Goal: Task Accomplishment & Management: Complete application form

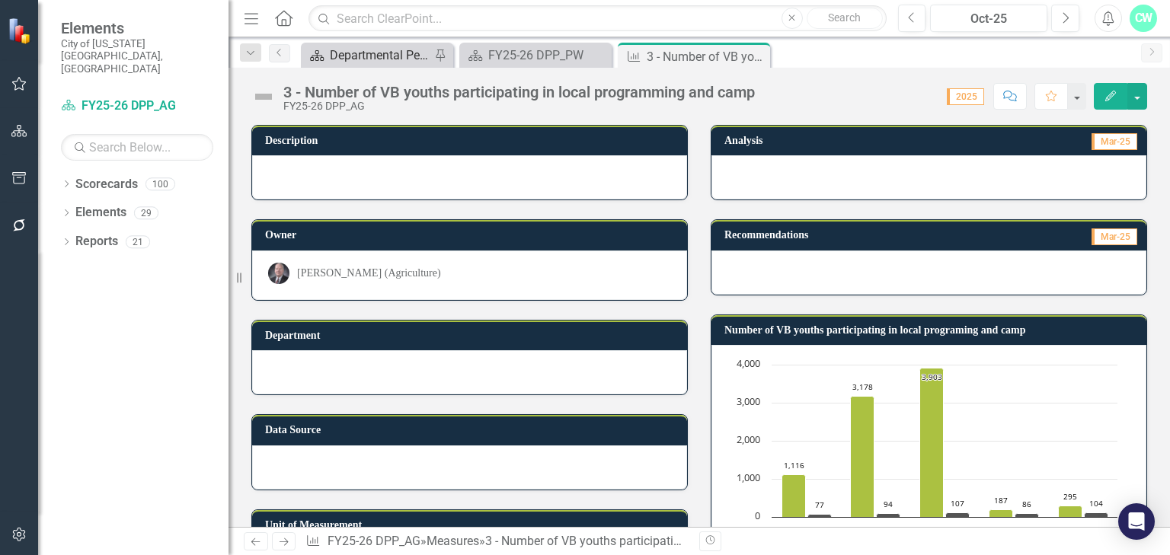
drag, startPoint x: 0, startPoint y: 0, endPoint x: 385, endPoint y: 58, distance: 389.7
click at [385, 58] on div "Departmental Performance Plans" at bounding box center [380, 55] width 101 height 19
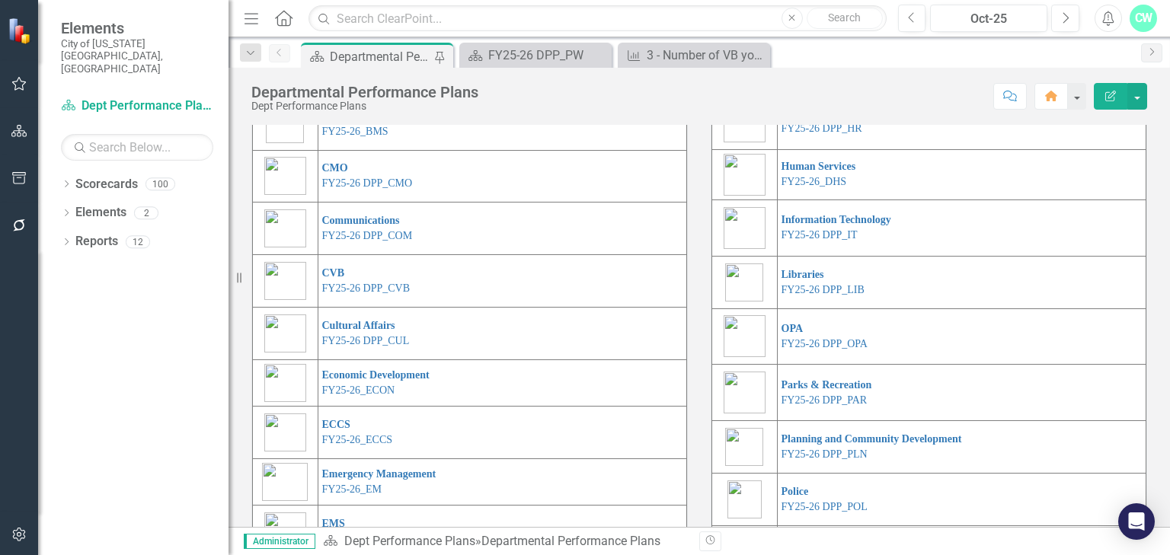
scroll to position [379, 0]
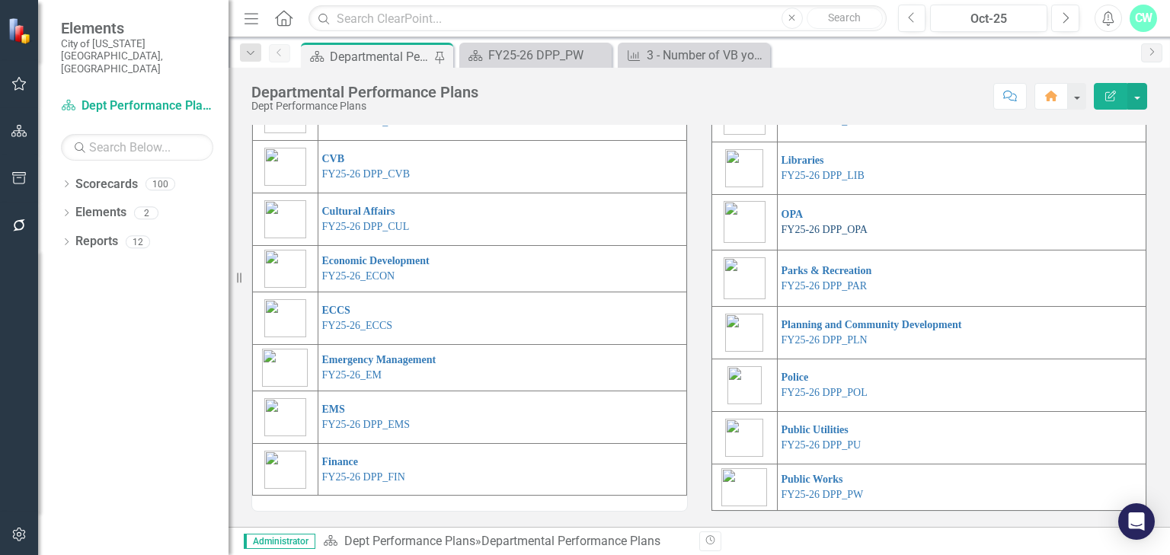
click at [806, 234] on link "FY25-26 DPP_OPA" at bounding box center [824, 229] width 86 height 11
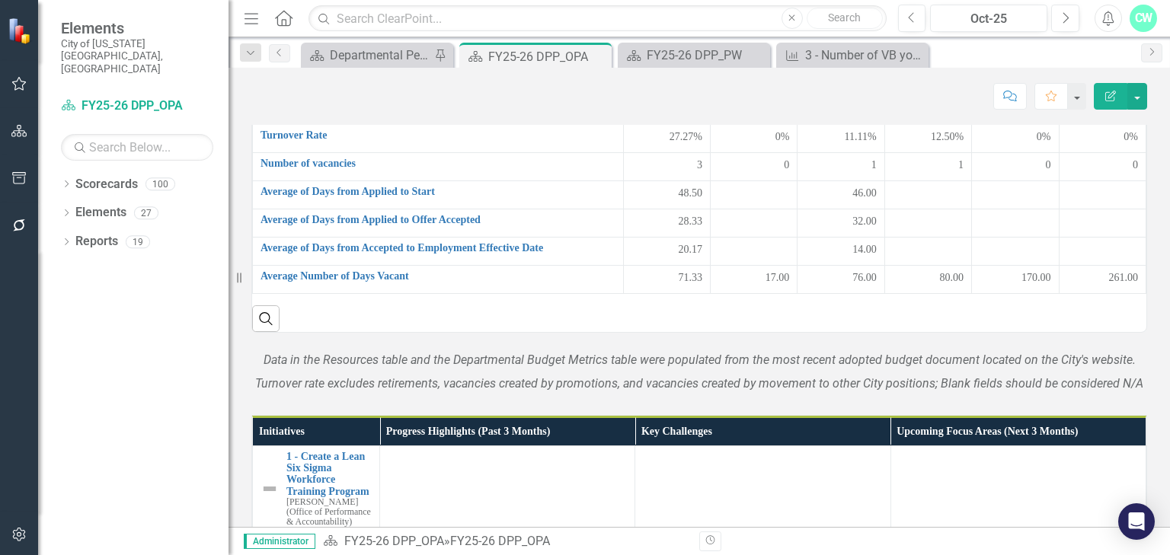
scroll to position [1161, 0]
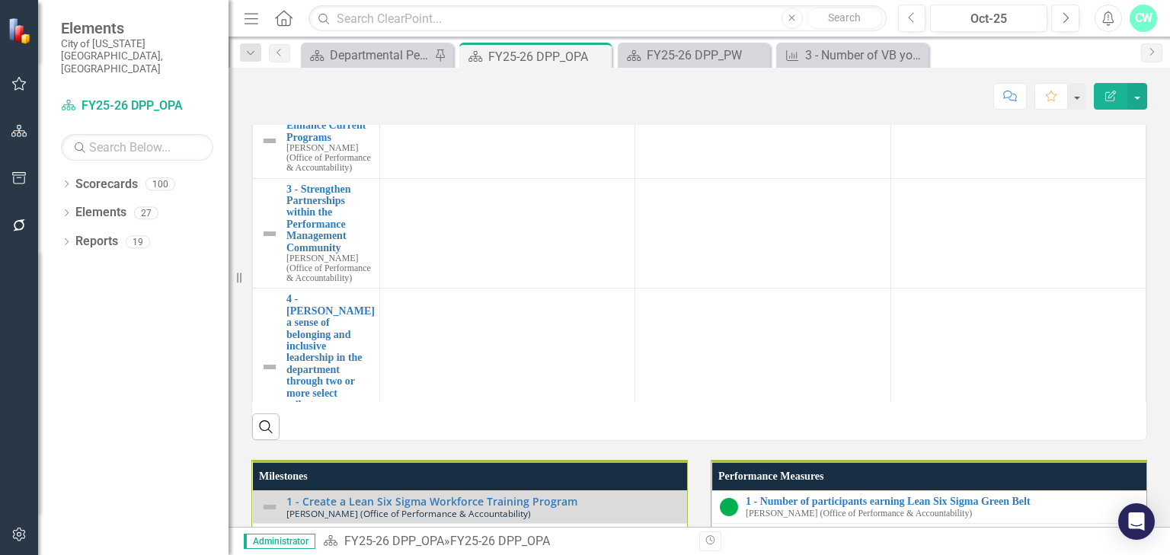
click at [261, 98] on div "1 - Create a Lean Six Sigma Workforce Training Program [PERSON_NAME] (Office of…" at bounding box center [315, 59] width 111 height 77
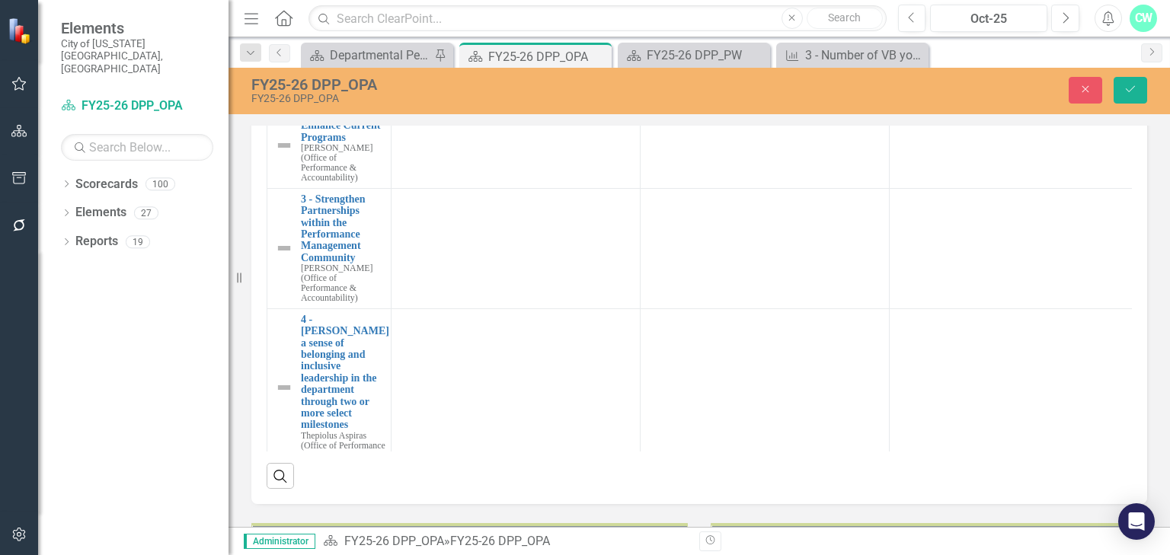
scroll to position [0, 235]
drag, startPoint x: 342, startPoint y: 295, endPoint x: 468, endPoint y: 308, distance: 127.1
click at [468, 104] on tr "Not Defined Expand 1 - Create a Lean Six Sigma Workforce Training Program Link …" at bounding box center [702, 85] width 871 height 38
click at [341, 98] on input "1 - Create a Lean Six Sigma Workforce Training Program" at bounding box center [350, 84] width 66 height 28
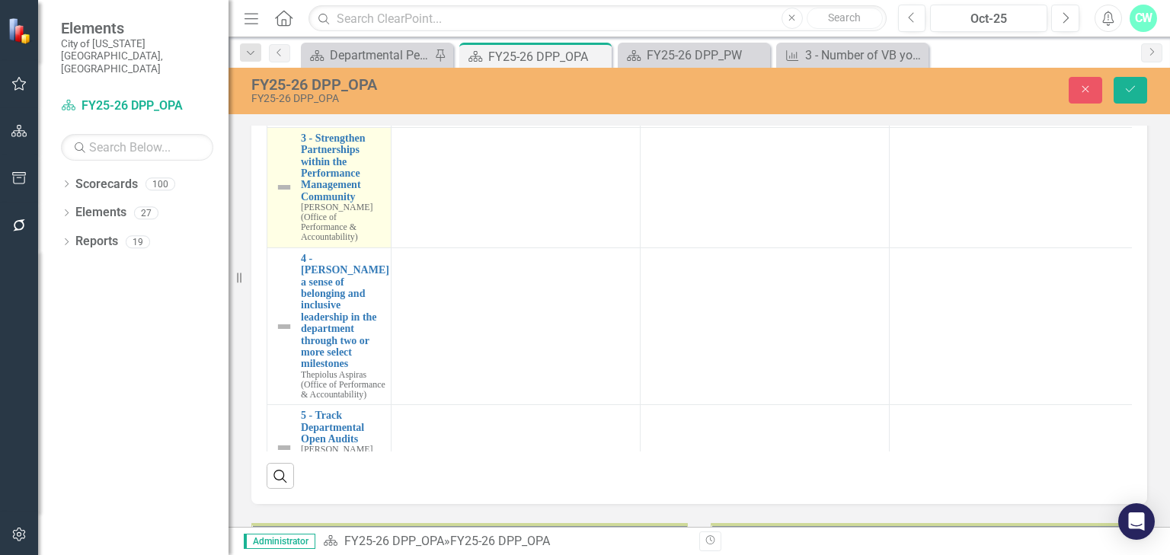
scroll to position [97, 0]
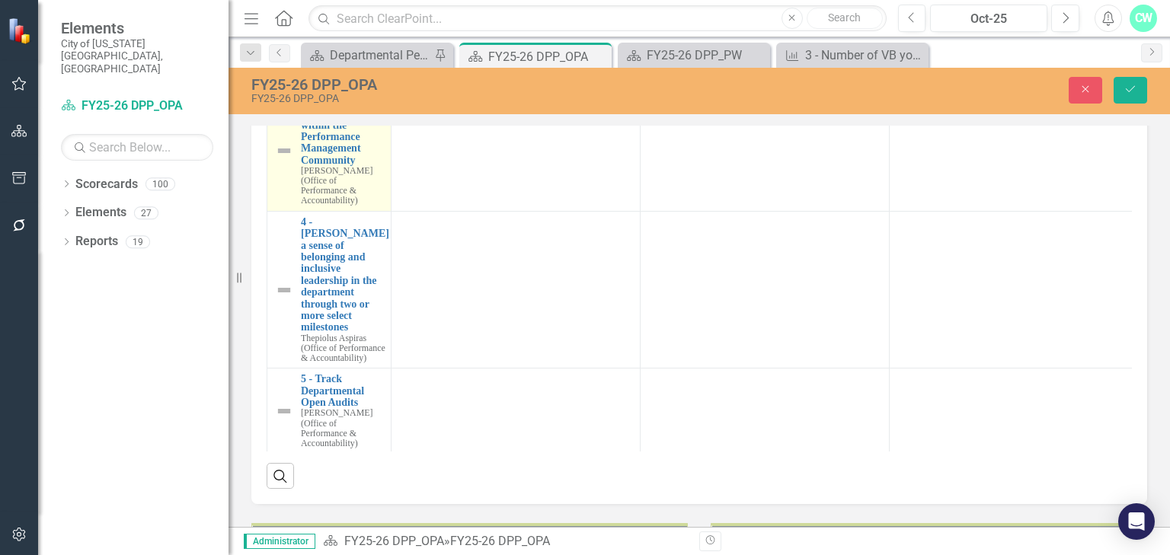
click at [283, 206] on div "3 - Strengthen Partnerships within the Performance Management Community [PERSON…" at bounding box center [329, 151] width 108 height 110
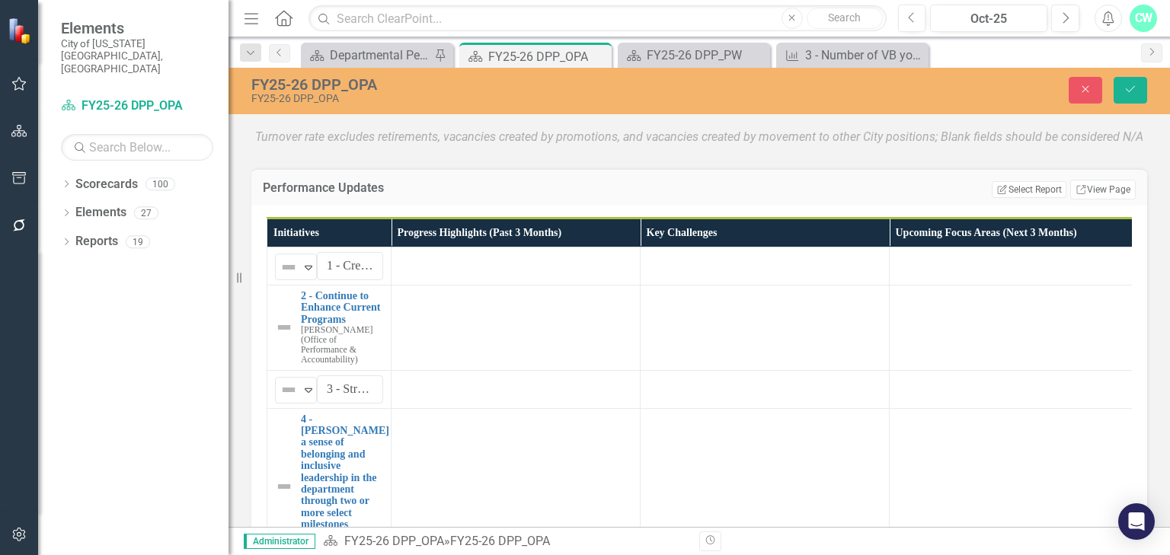
scroll to position [1100, 0]
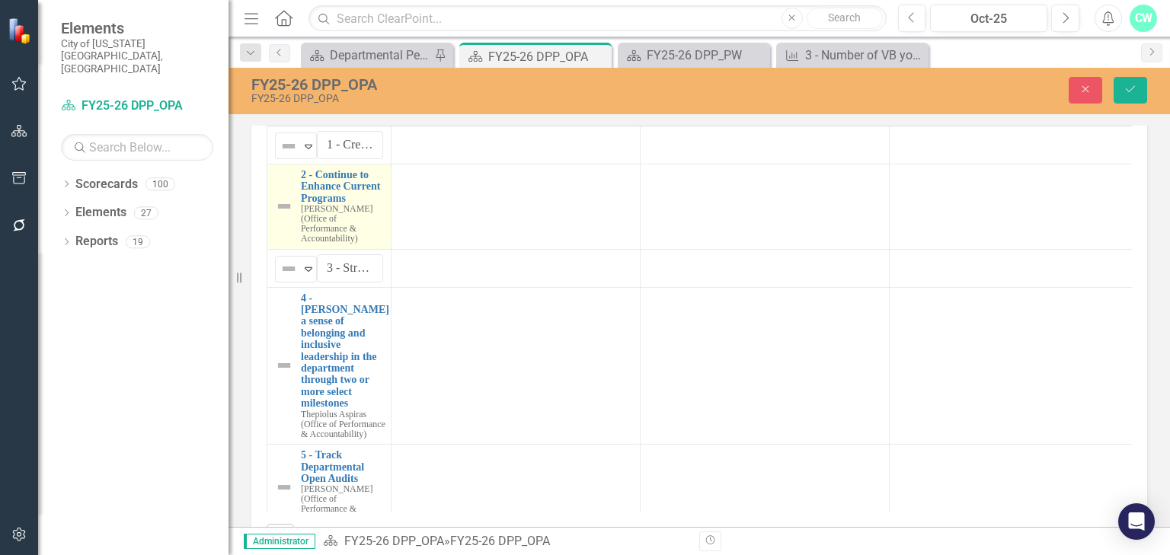
click at [289, 216] on img at bounding box center [284, 206] width 18 height 18
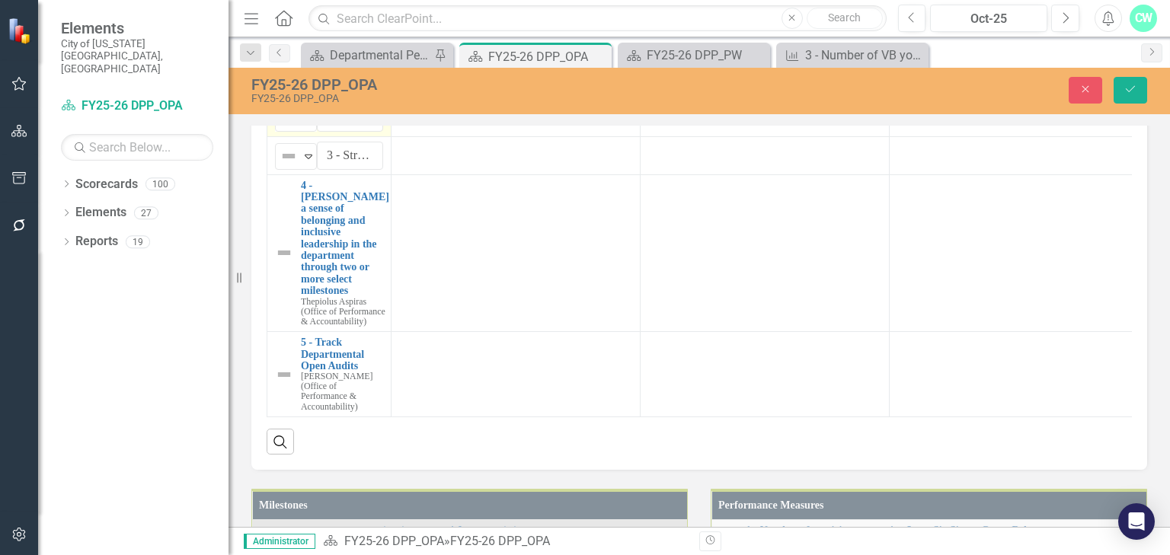
scroll to position [1161, 0]
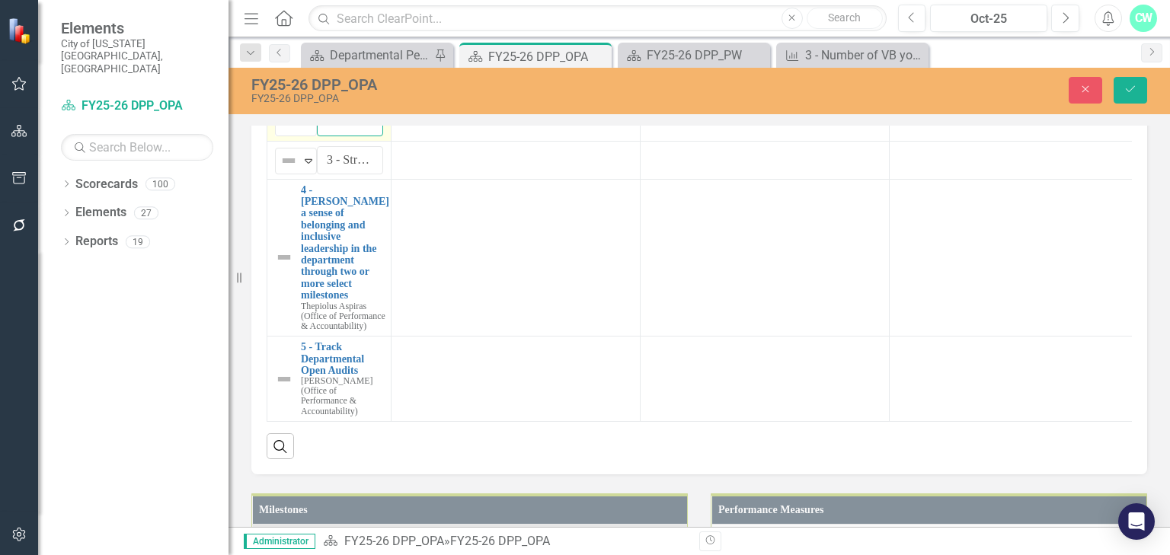
click at [345, 136] on input "2 - Continue to Enhance Current Programs" at bounding box center [350, 122] width 66 height 28
drag, startPoint x: 344, startPoint y: 331, endPoint x: 582, endPoint y: 344, distance: 238.8
click at [582, 141] on tr "Not Defined Expand 2 - Continue to Enhance Current Programs Link Map View Link …" at bounding box center [702, 122] width 871 height 38
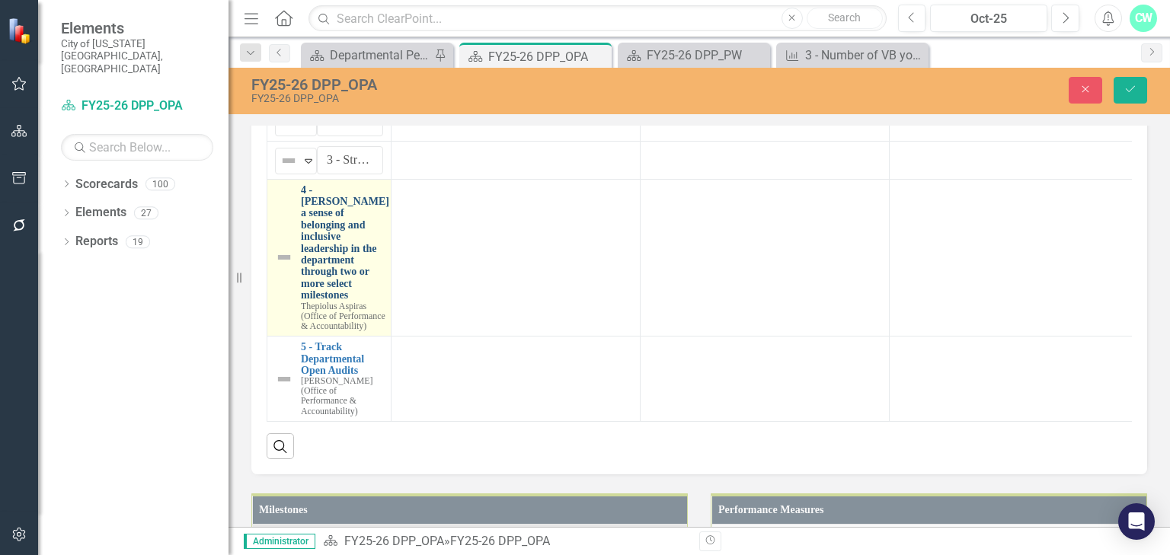
scroll to position [1222, 0]
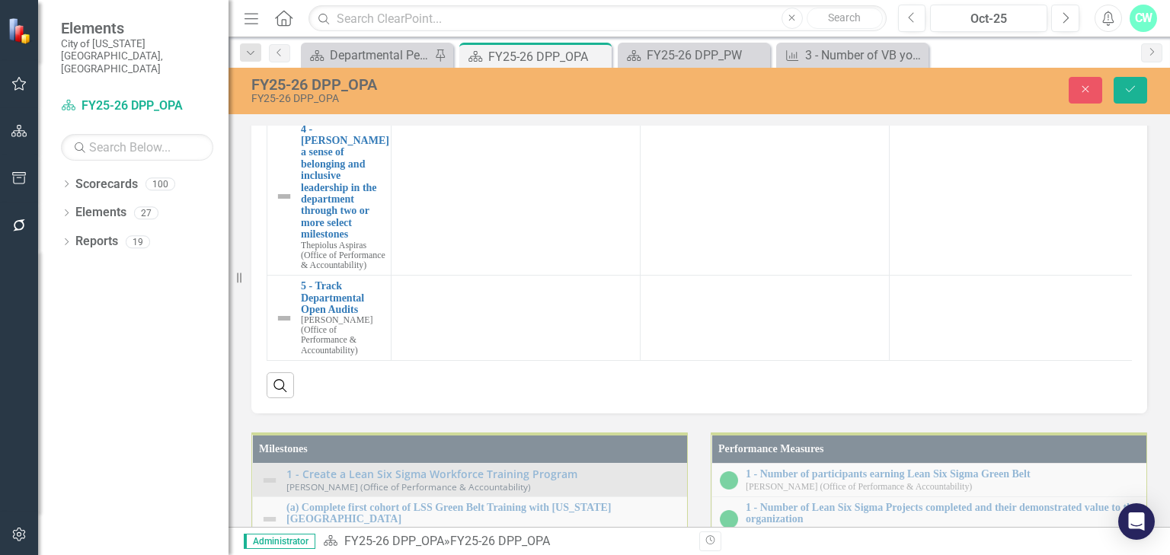
click at [354, 113] on input "3 - Strengthen Partnerships within the Performance Management Community" at bounding box center [350, 99] width 66 height 28
drag, startPoint x: 345, startPoint y: 305, endPoint x: 575, endPoint y: 298, distance: 230.1
click at [575, 118] on tr "Not Defined Expand 3 - Strengthen Partnerships within the Performance Managemen…" at bounding box center [702, 99] width 871 height 38
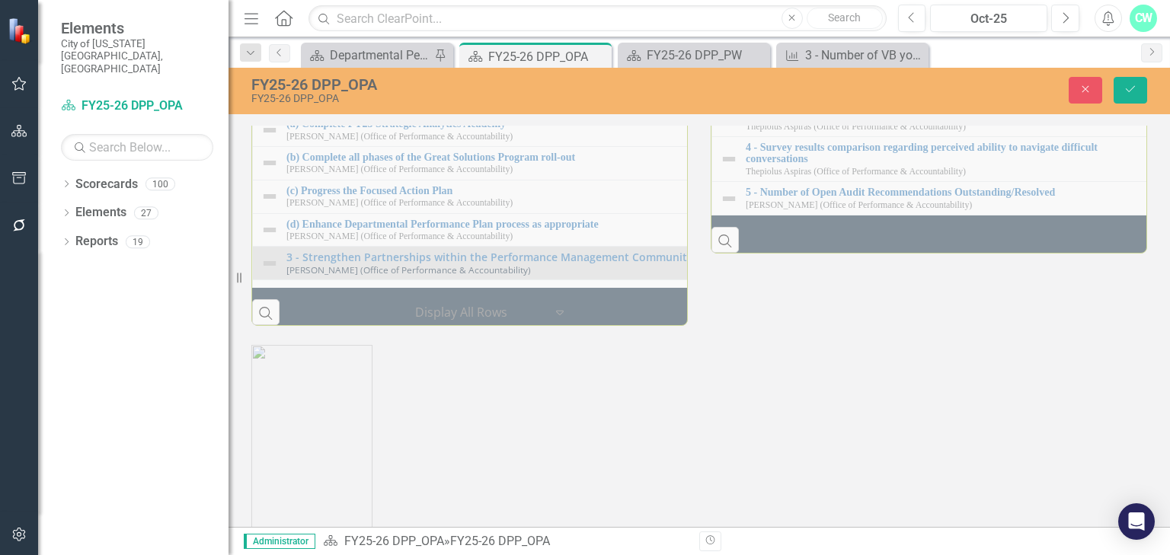
scroll to position [1906, 0]
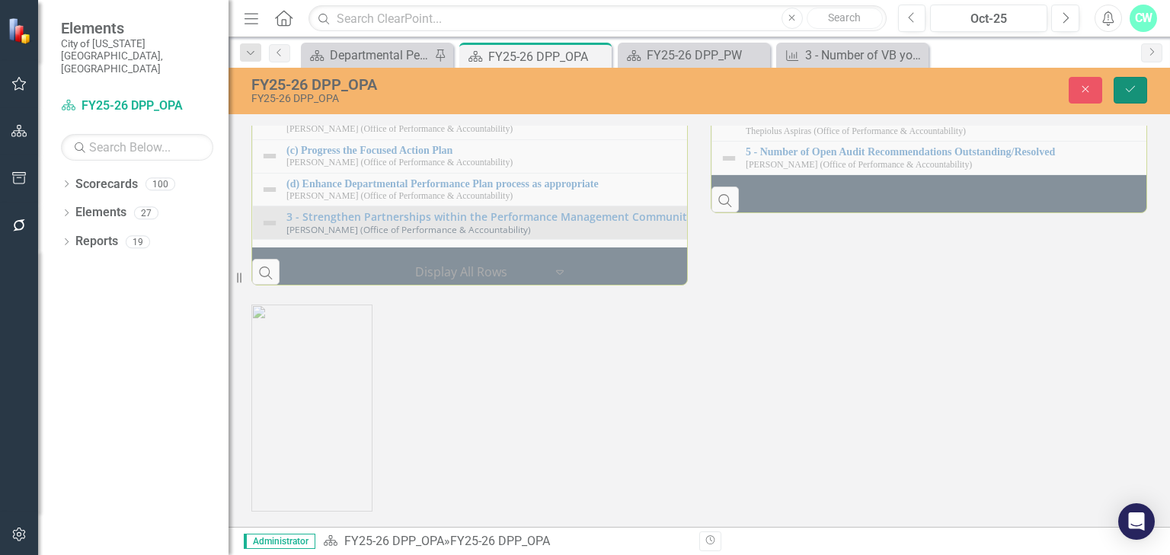
click at [1130, 101] on button "Save" at bounding box center [1131, 90] width 34 height 27
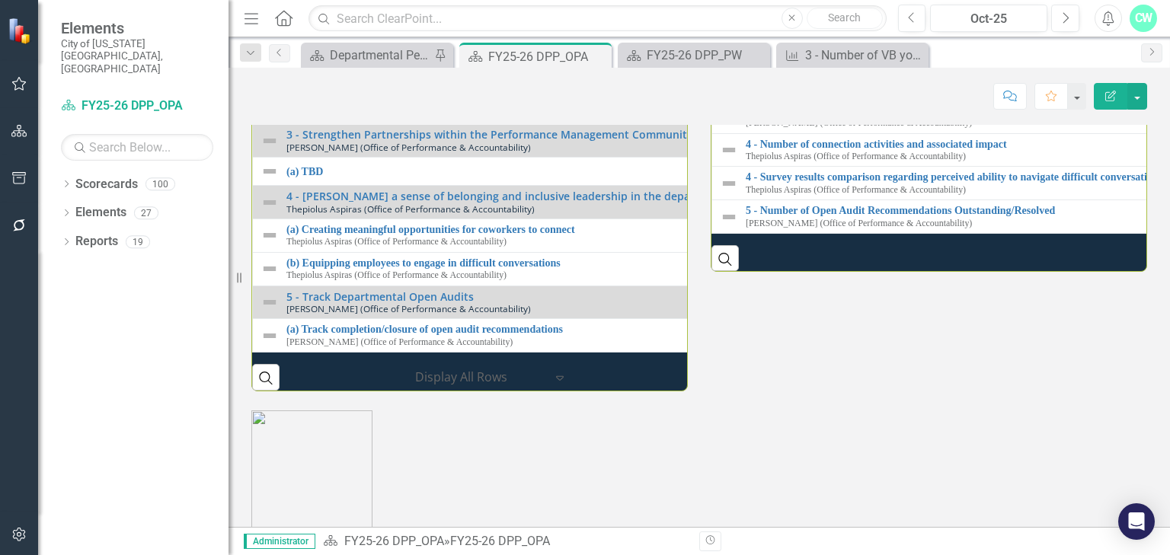
scroll to position [1706, 0]
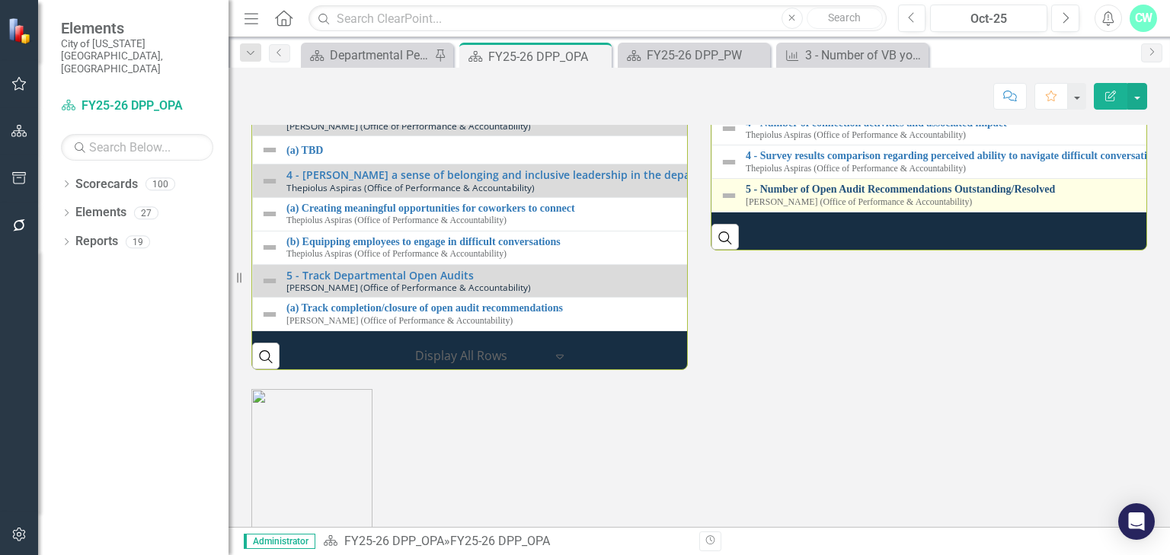
click at [813, 195] on link "5 - Number of Open Audit Recommendations Outstanding/Resolved" at bounding box center [1171, 189] width 851 height 11
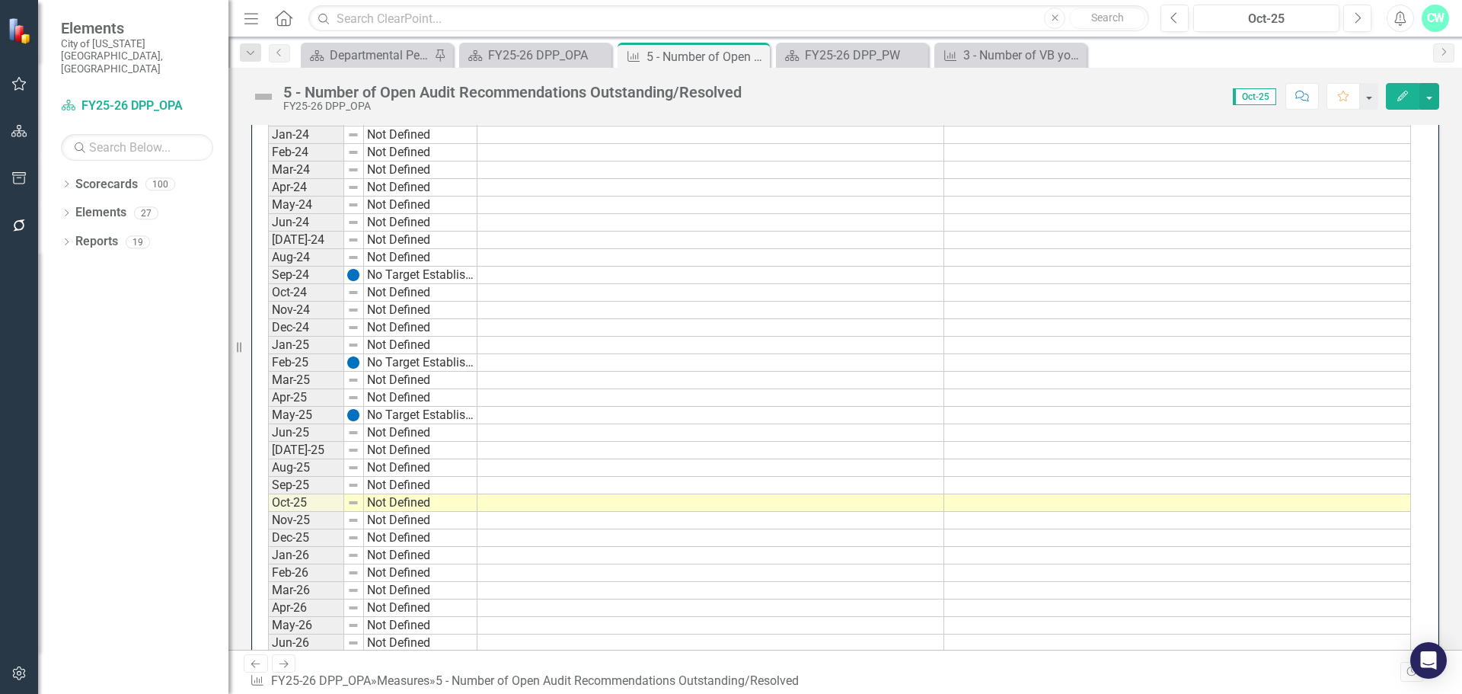
click at [994, 516] on td at bounding box center [1177, 521] width 467 height 18
click at [999, 506] on td at bounding box center [1177, 503] width 467 height 18
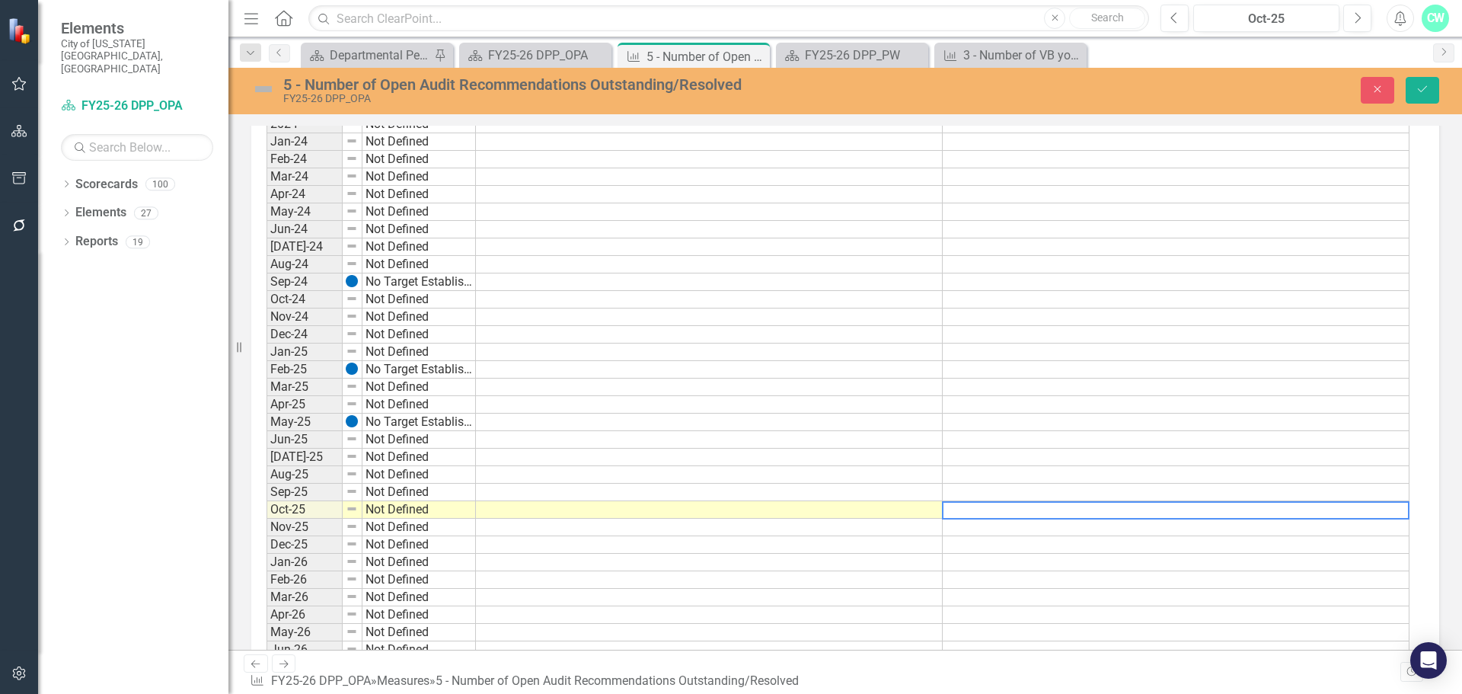
scroll to position [1711, 0]
click at [999, 506] on textarea at bounding box center [1176, 505] width 468 height 18
click at [1017, 446] on td at bounding box center [1178, 452] width 468 height 18
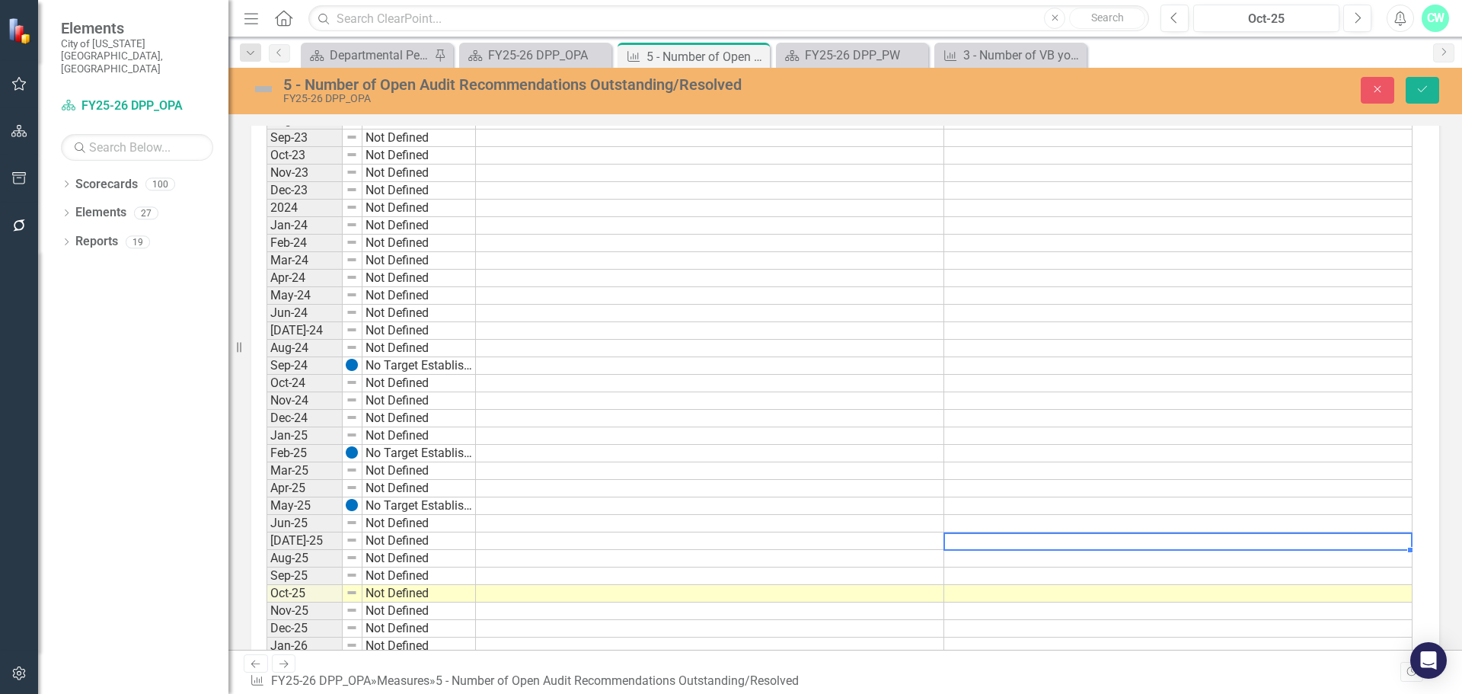
scroll to position [1559, 0]
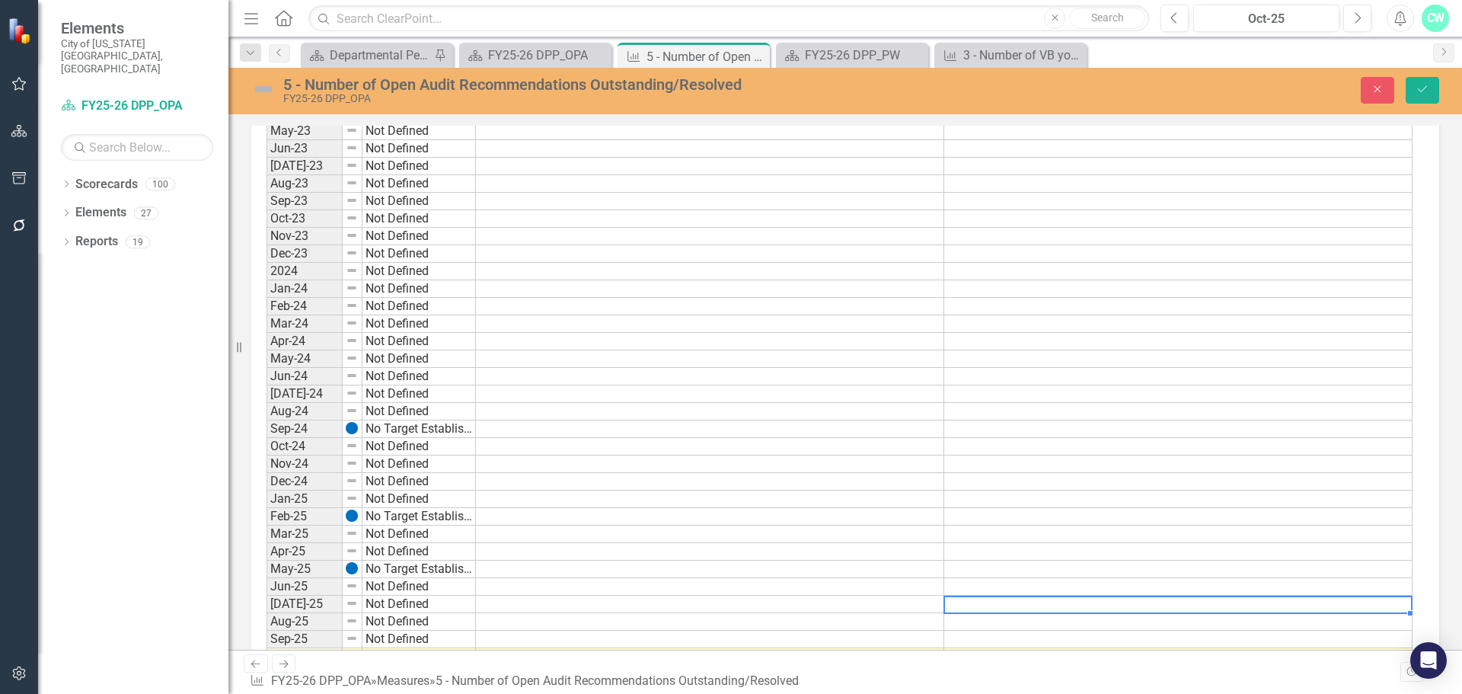
click at [1001, 554] on td at bounding box center [1178, 587] width 468 height 18
click at [999, 522] on td at bounding box center [1178, 517] width 468 height 18
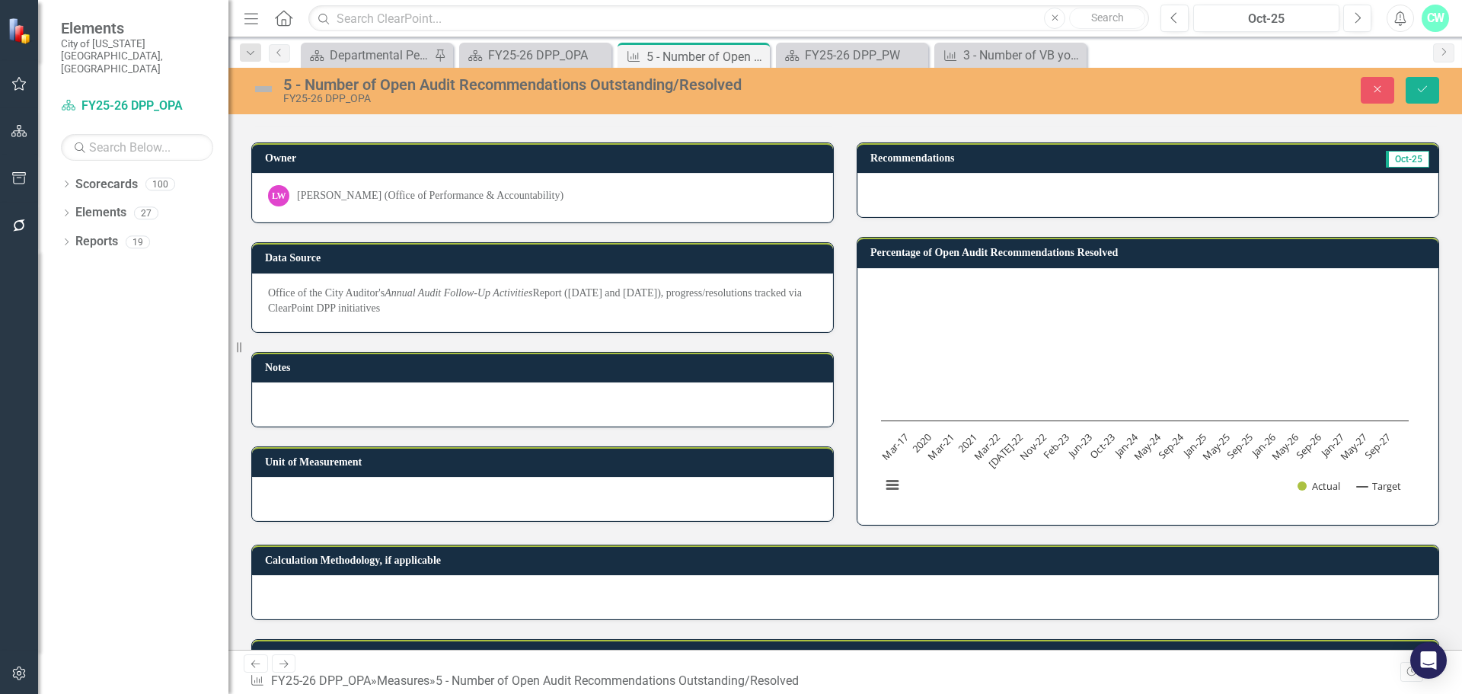
scroll to position [0, 0]
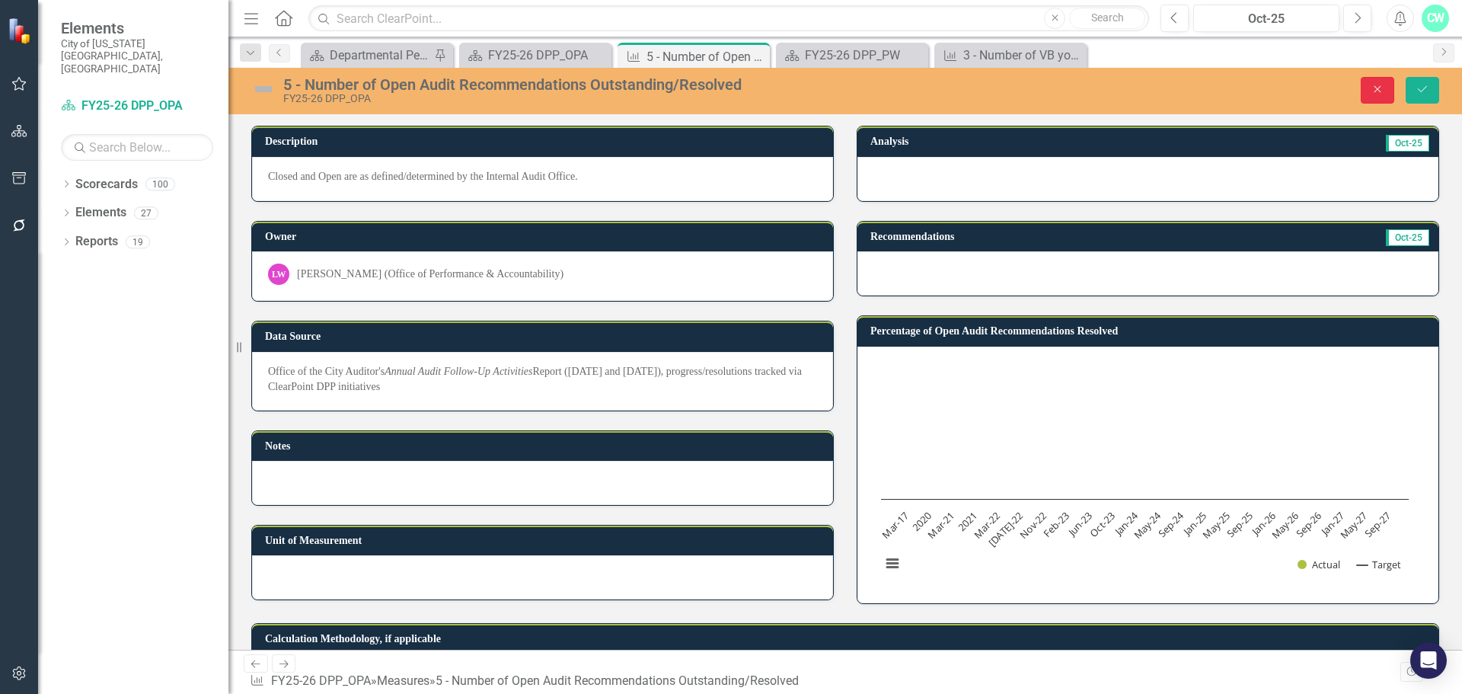
click at [1169, 85] on icon "Close" at bounding box center [1378, 89] width 14 height 11
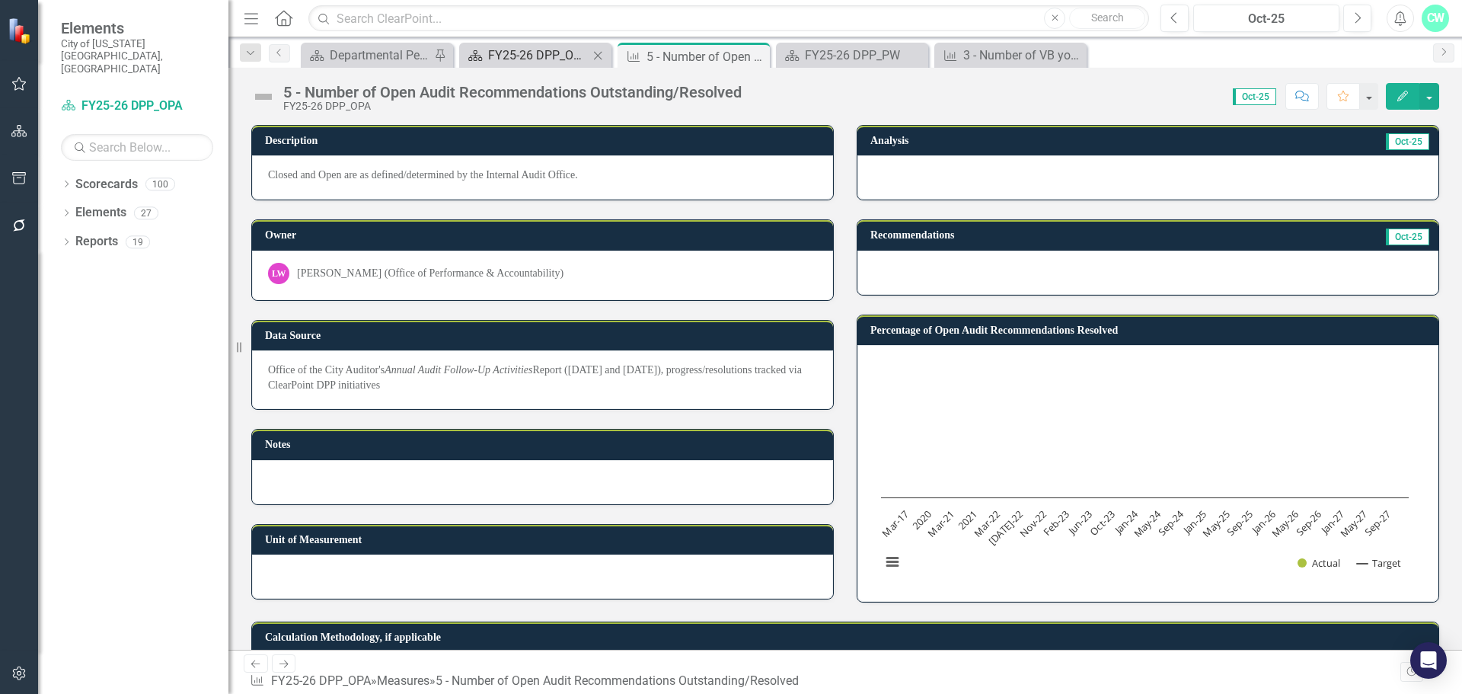
click at [502, 52] on div "FY25-26 DPP_OPA" at bounding box center [538, 55] width 101 height 19
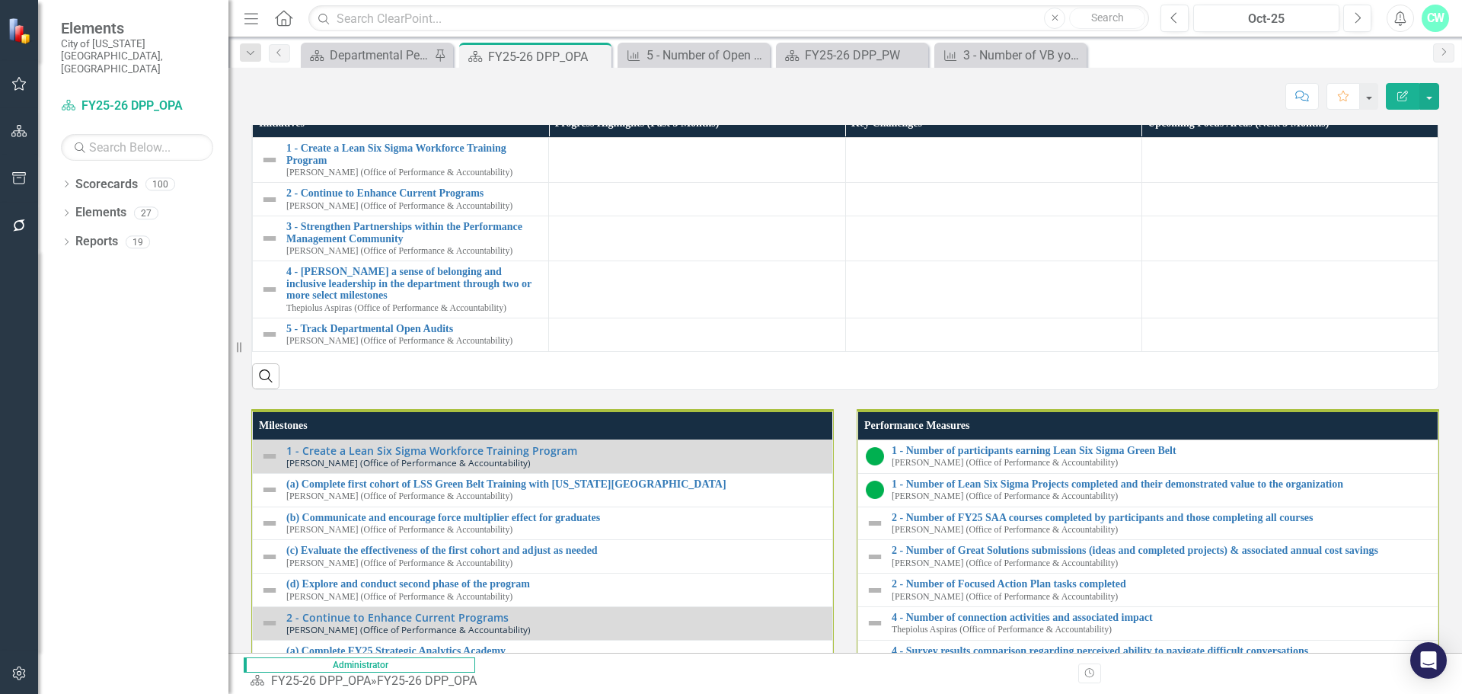
scroll to position [762, 0]
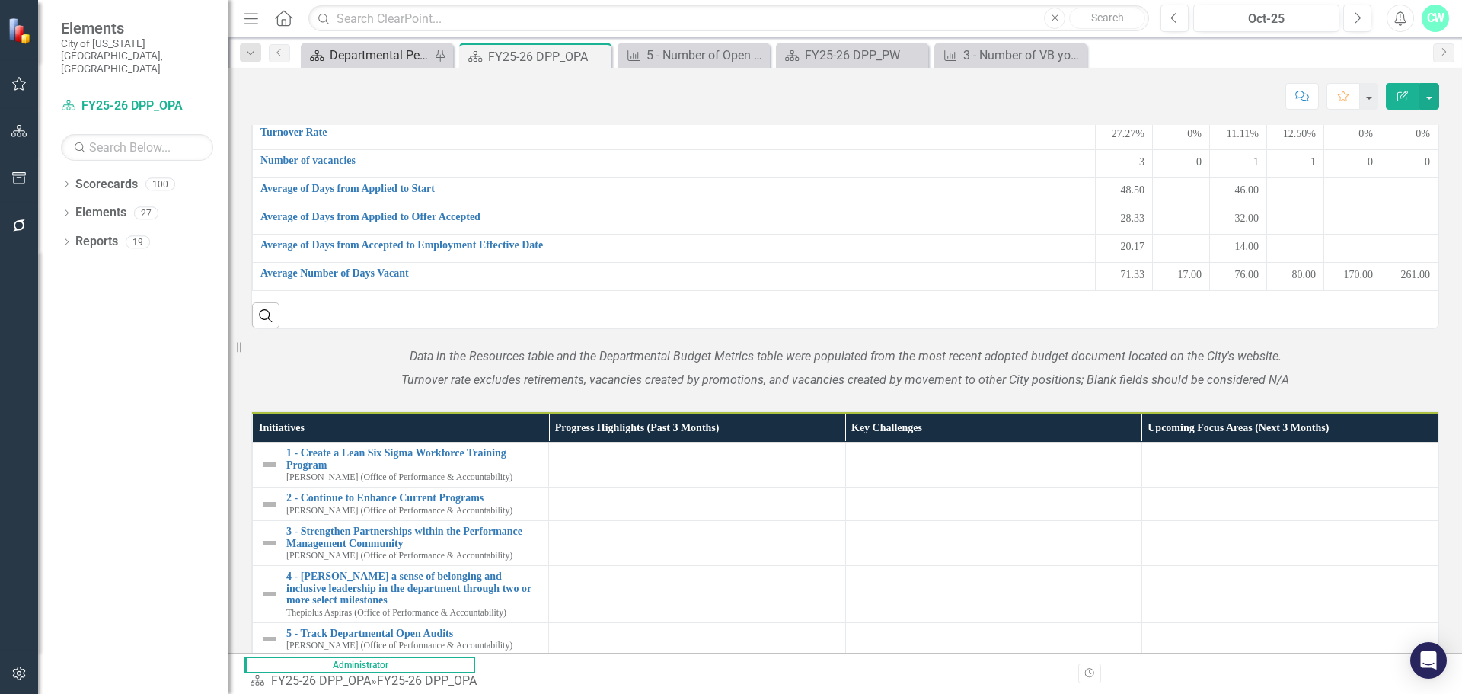
click at [398, 50] on div "Departmental Performance Plans" at bounding box center [380, 55] width 101 height 19
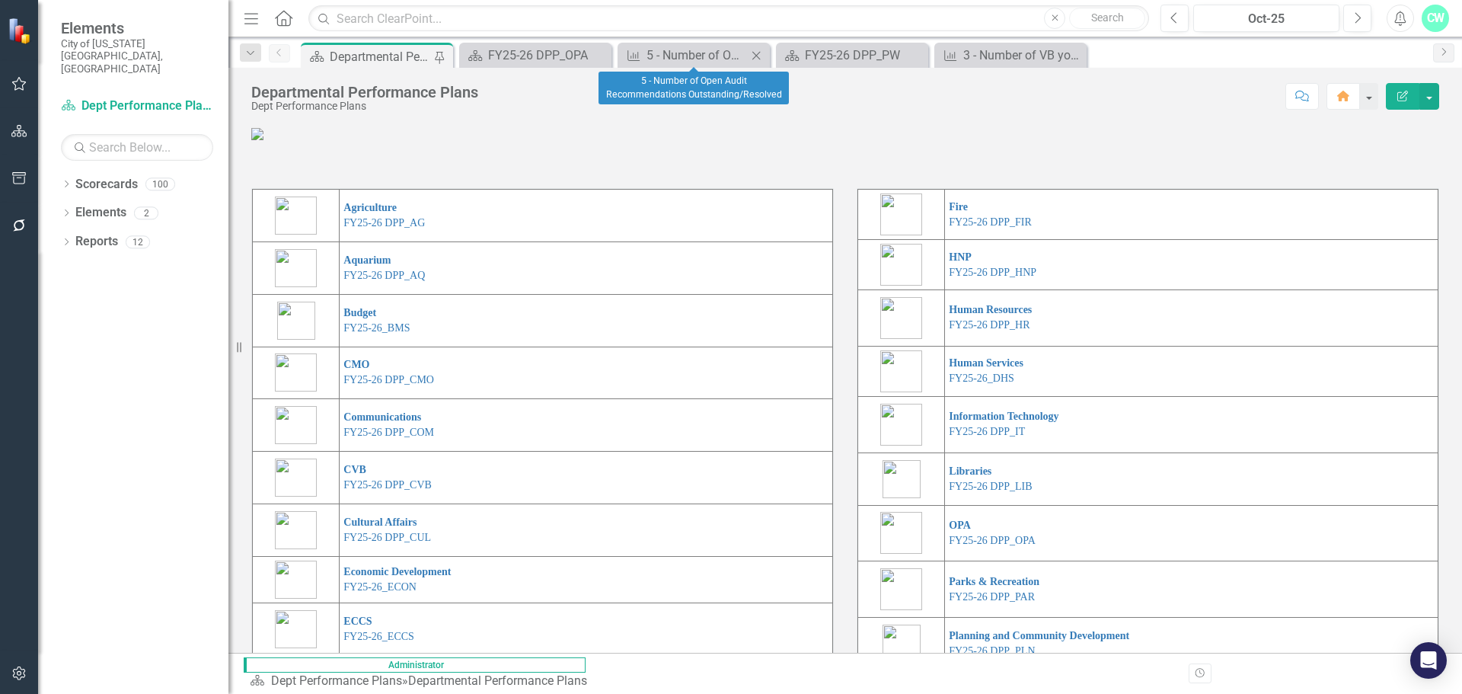
click at [757, 56] on icon at bounding box center [757, 55] width 8 height 8
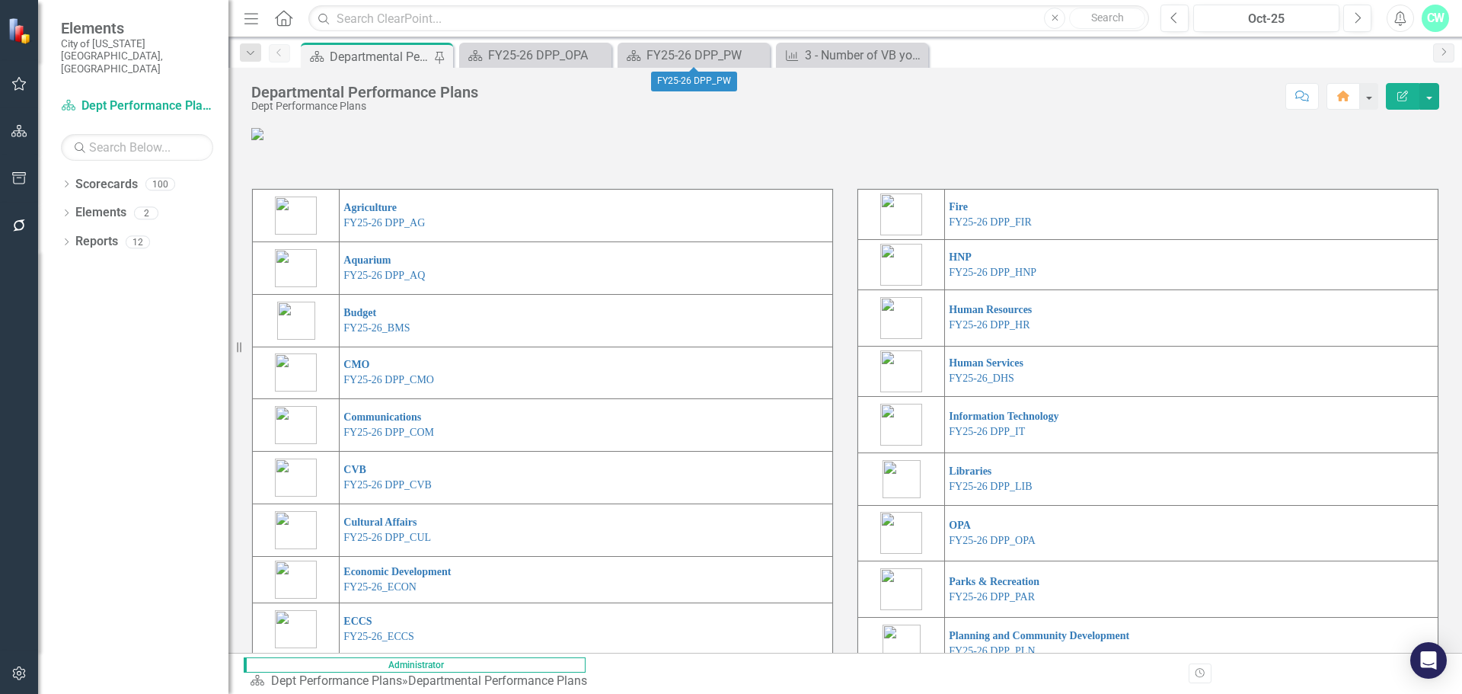
click at [0, 0] on icon at bounding box center [0, 0] width 0 height 0
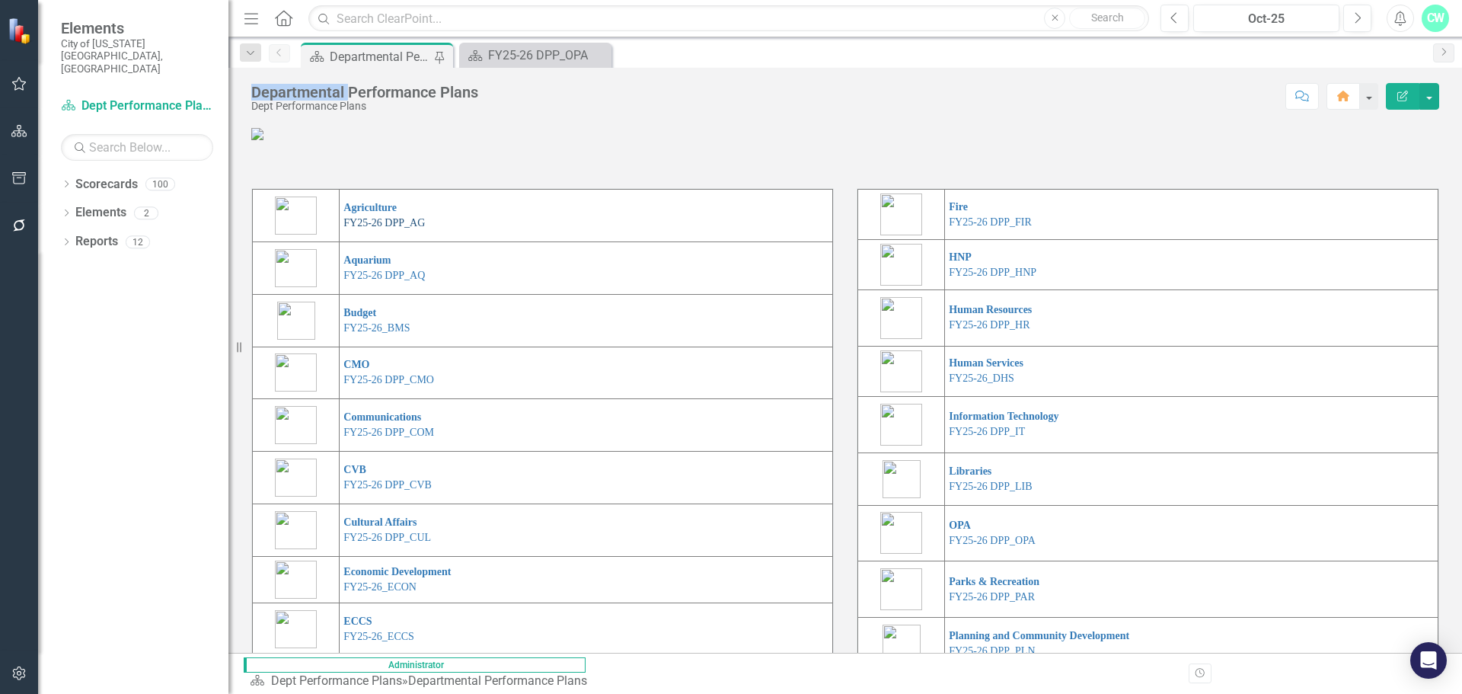
click at [394, 229] on link "FY25-26 DPP_AG" at bounding box center [384, 222] width 81 height 11
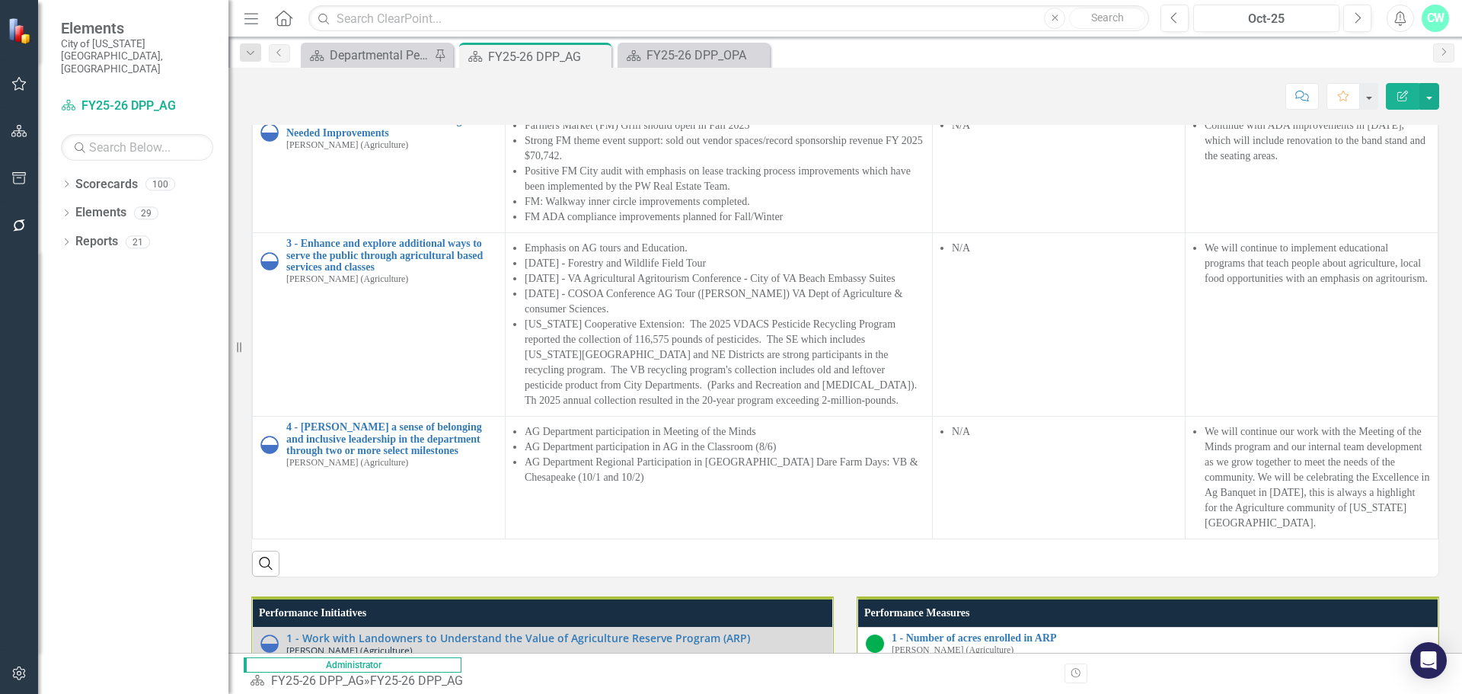
scroll to position [1066, 0]
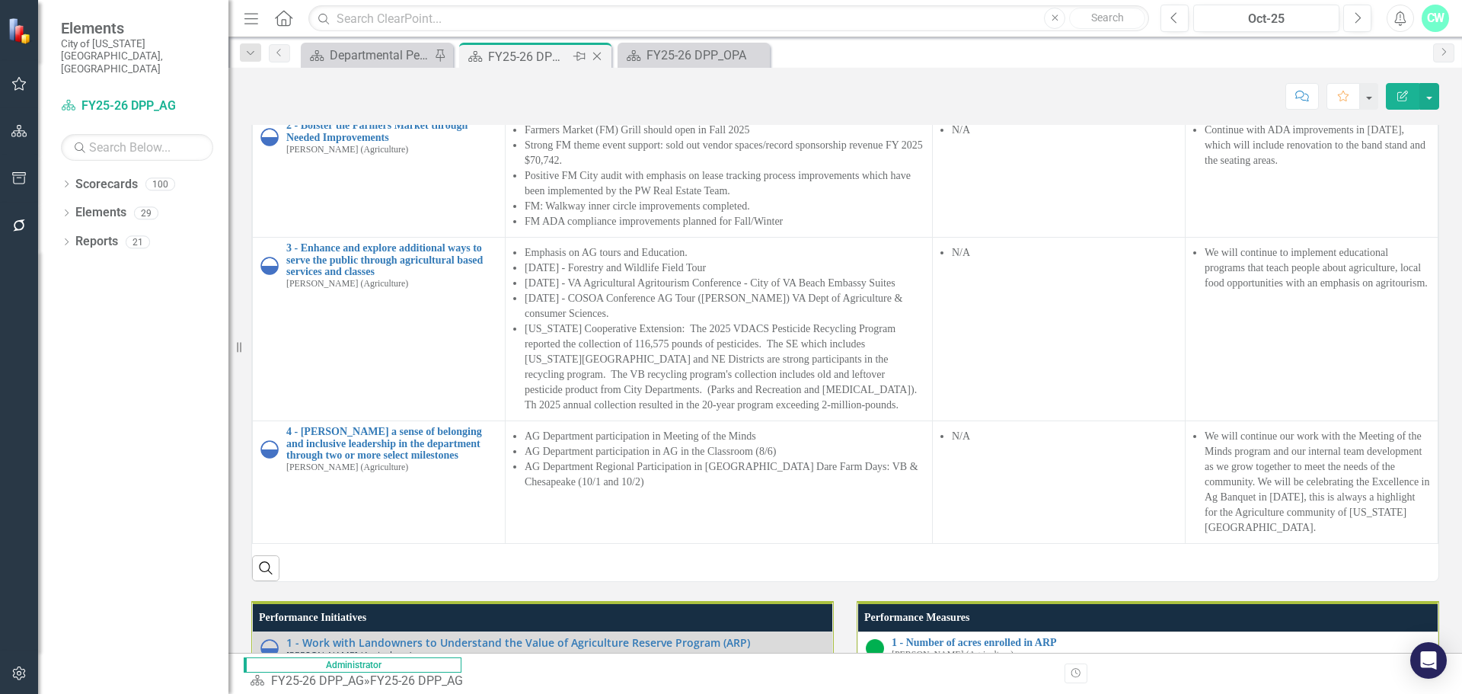
click at [599, 55] on icon at bounding box center [597, 57] width 8 height 8
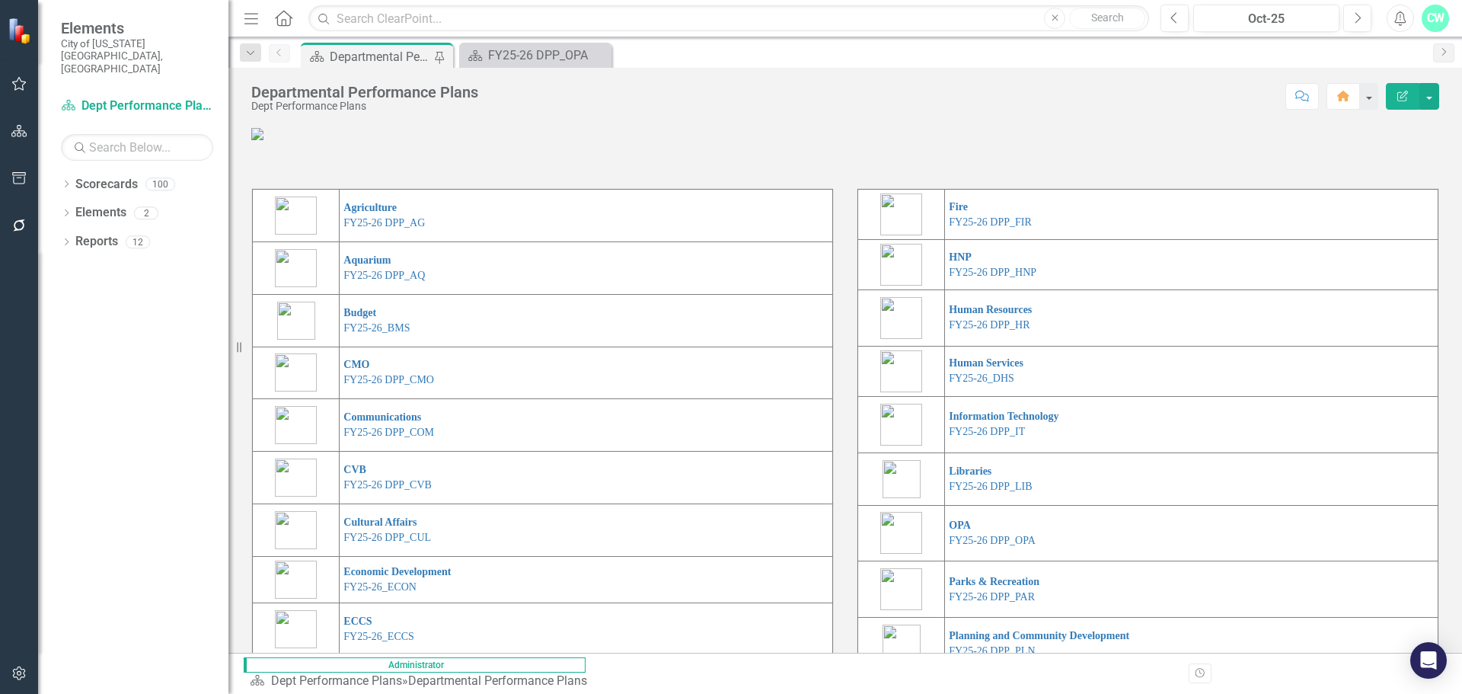
click at [360, 50] on div "Departmental Performance Plans" at bounding box center [380, 56] width 101 height 19
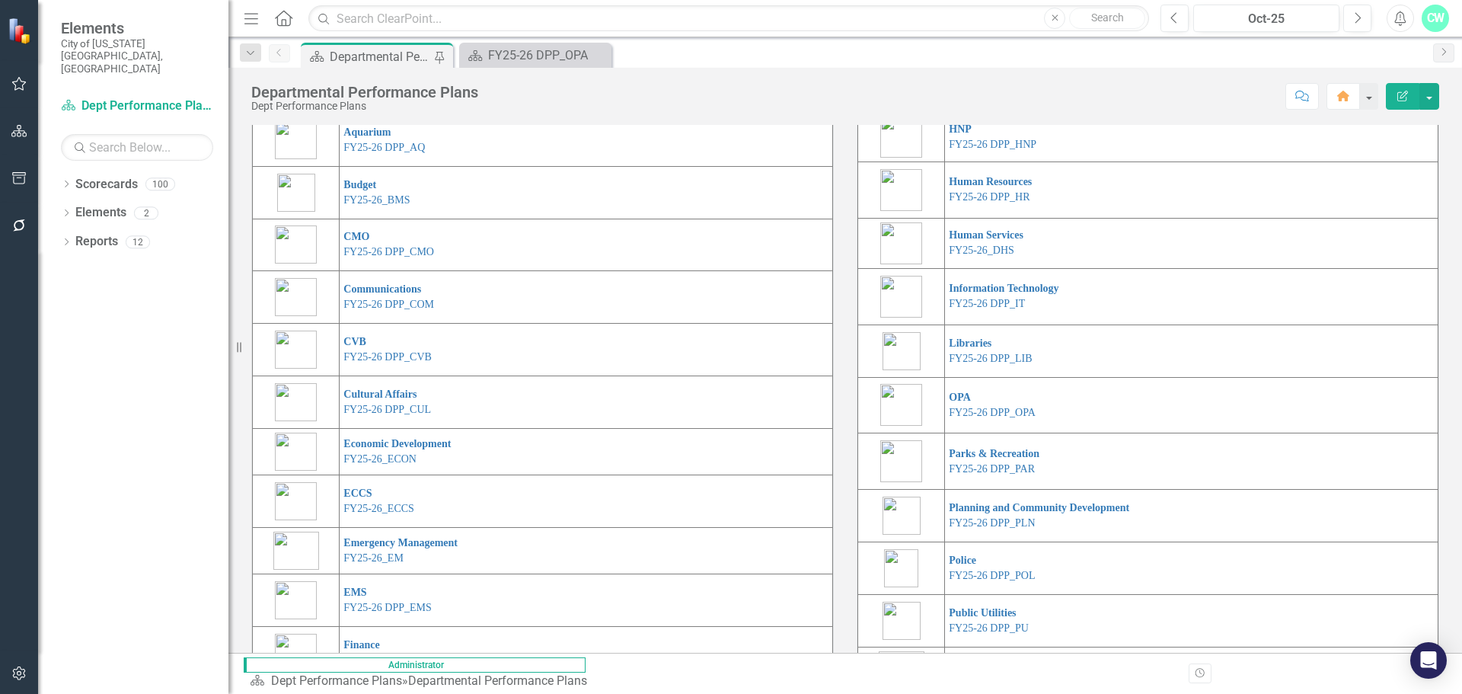
scroll to position [127, 0]
click at [969, 151] on link "FY25-26 DPP_HNP" at bounding box center [993, 144] width 88 height 11
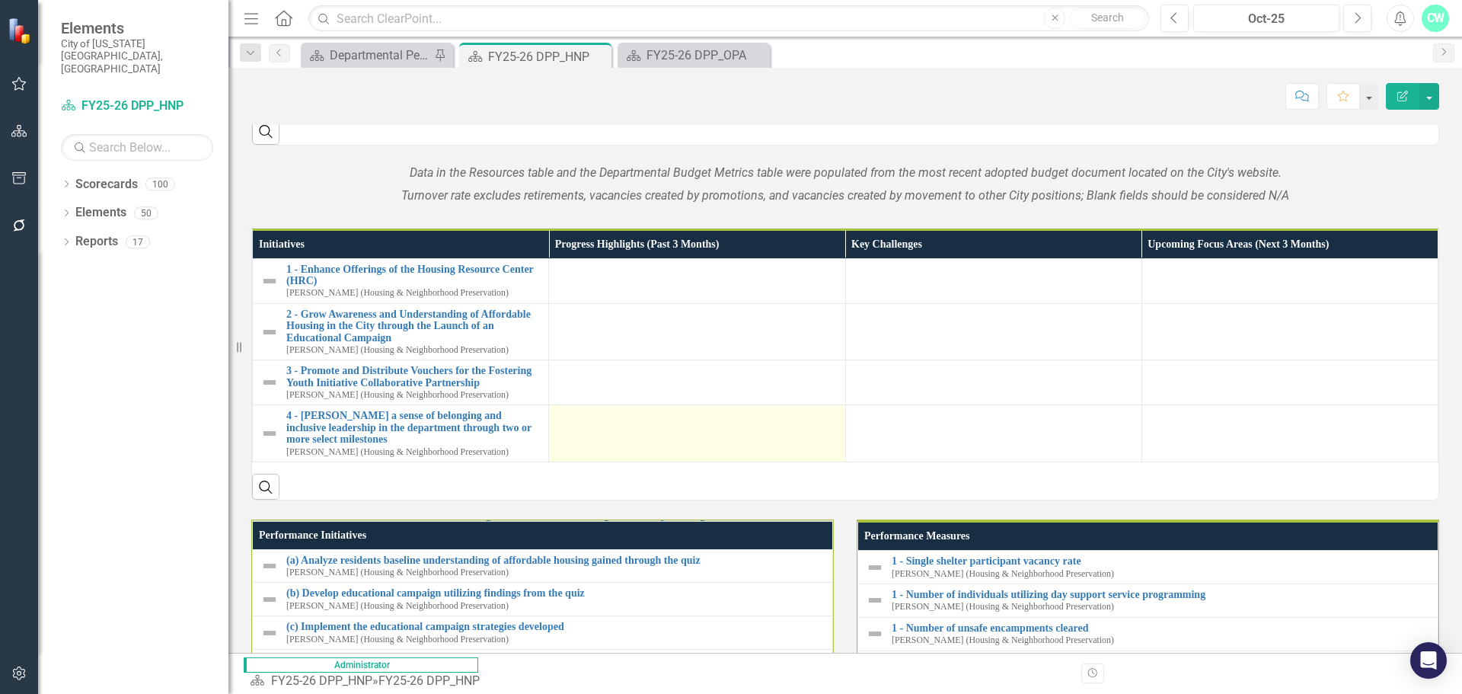
scroll to position [1219, 0]
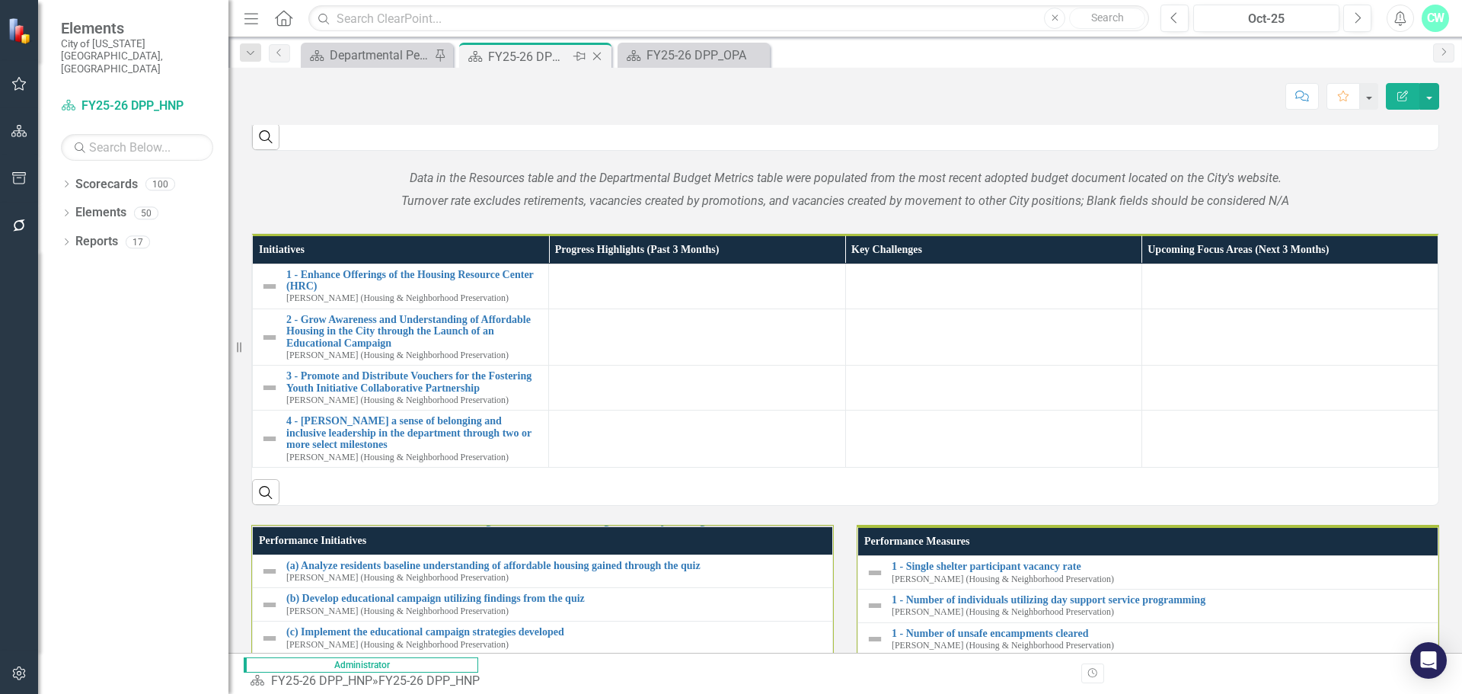
click at [600, 53] on icon at bounding box center [597, 57] width 8 height 8
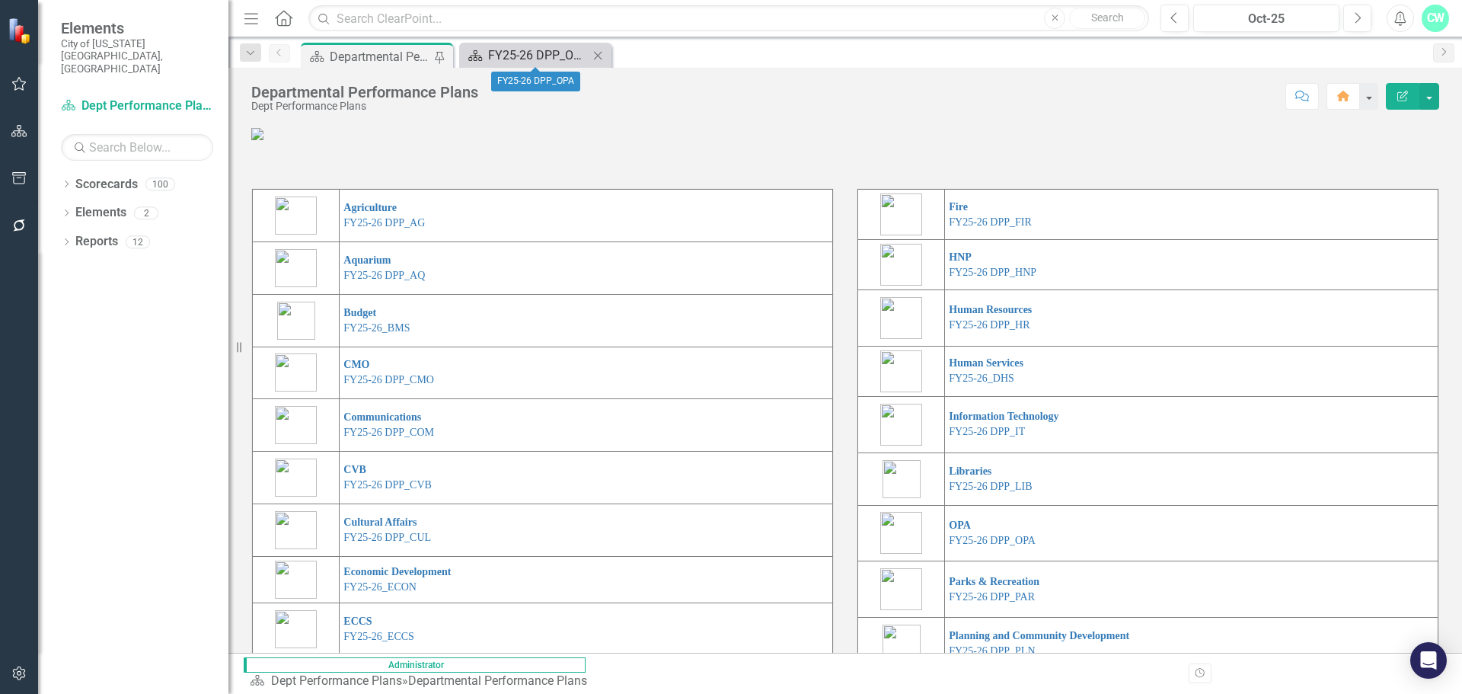
click at [574, 52] on div "FY25-26 DPP_OPA" at bounding box center [538, 55] width 101 height 19
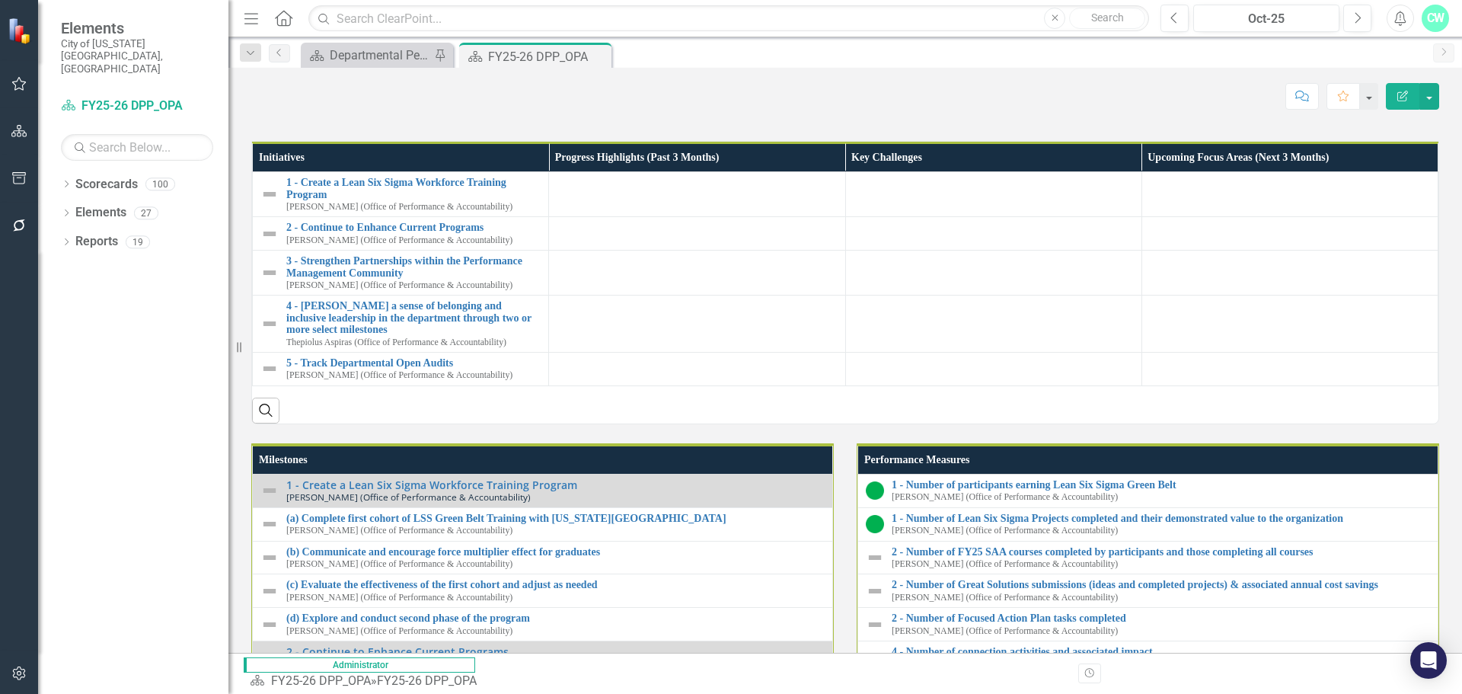
scroll to position [1219, 0]
